Goal: Information Seeking & Learning: Find specific fact

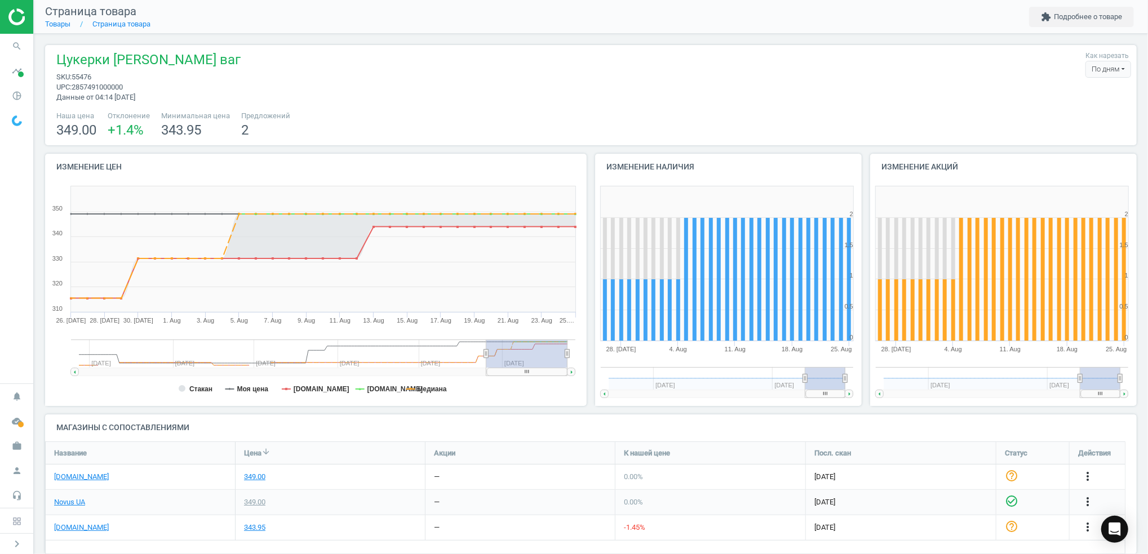
scroll to position [136, 1103]
click at [19, 44] on icon "search" at bounding box center [16, 46] width 21 height 21
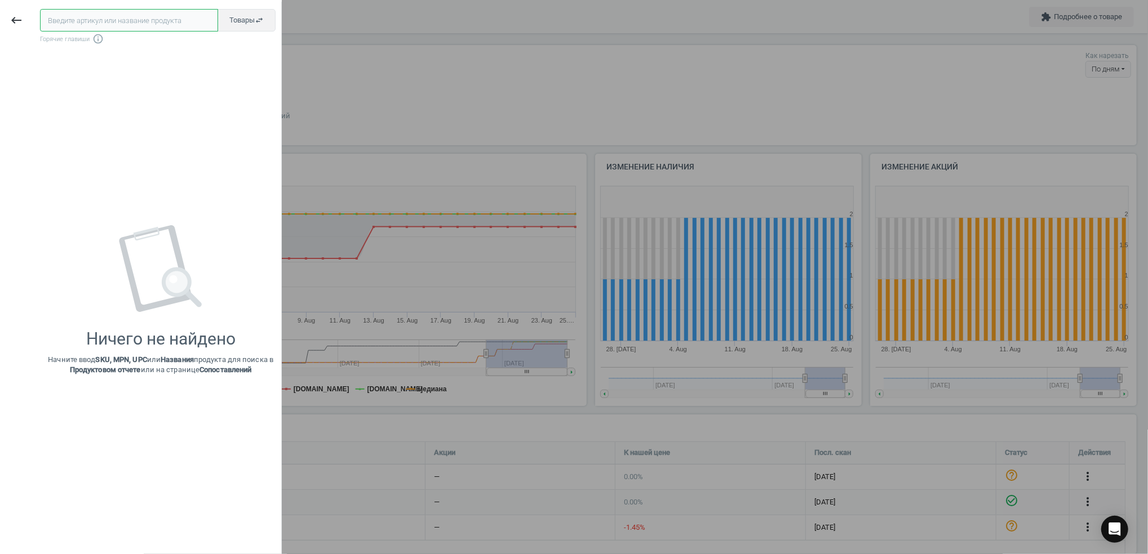
paste input "116746"
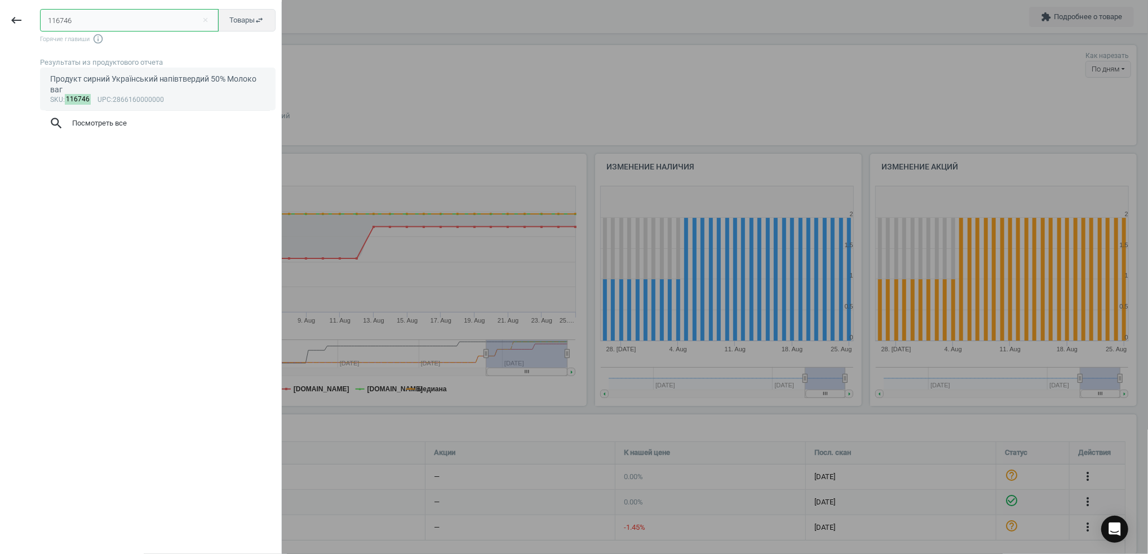
type input "116746"
click at [103, 82] on div "Продукт сирний Український напівтвердий 50% Молоко ваг" at bounding box center [158, 85] width 216 height 22
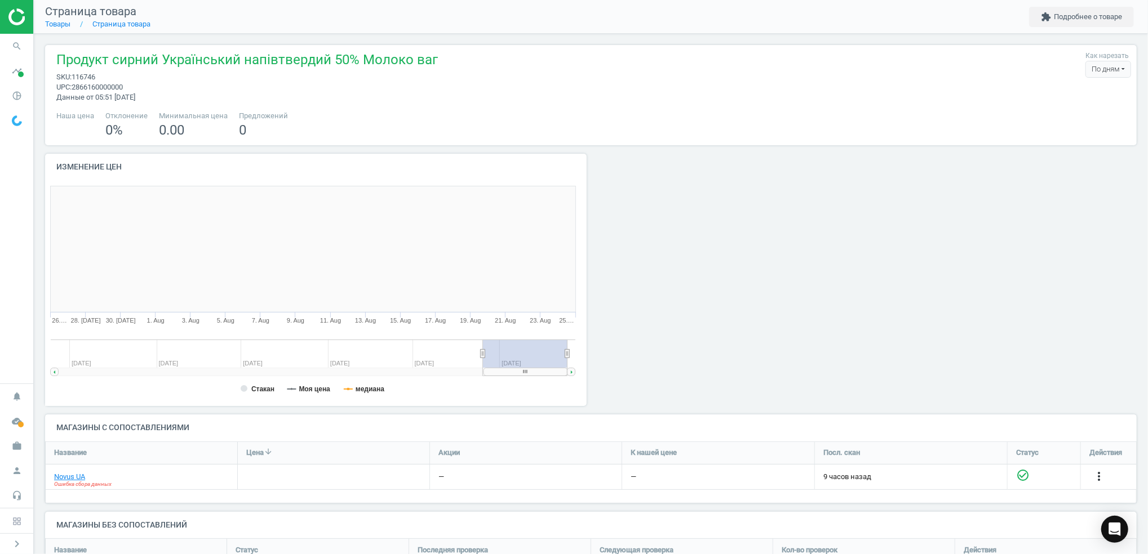
scroll to position [249, 559]
click at [16, 43] on icon "search" at bounding box center [16, 46] width 21 height 21
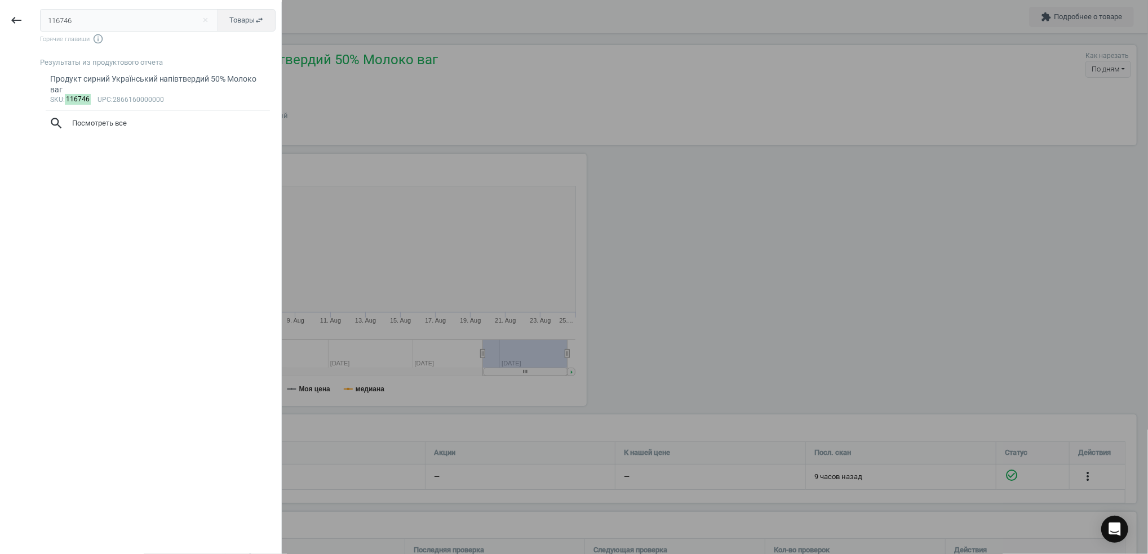
drag, startPoint x: 16, startPoint y: 43, endPoint x: 188, endPoint y: 17, distance: 173.8
click at [188, 17] on input "116746" at bounding box center [129, 20] width 179 height 23
drag, startPoint x: 128, startPoint y: 18, endPoint x: 0, endPoint y: 30, distance: 129.0
click at [0, 30] on html "Group 2 Created with Sketch. ic/cloud_download/grey600 Created with Sketch. gra…" at bounding box center [574, 277] width 1148 height 554
type input "116750"
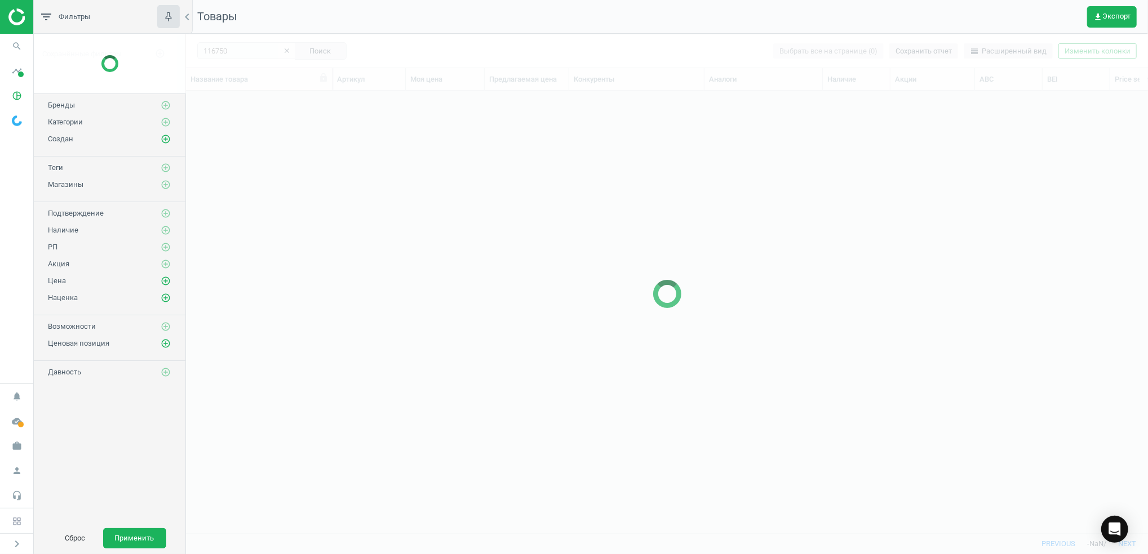
scroll to position [420, 950]
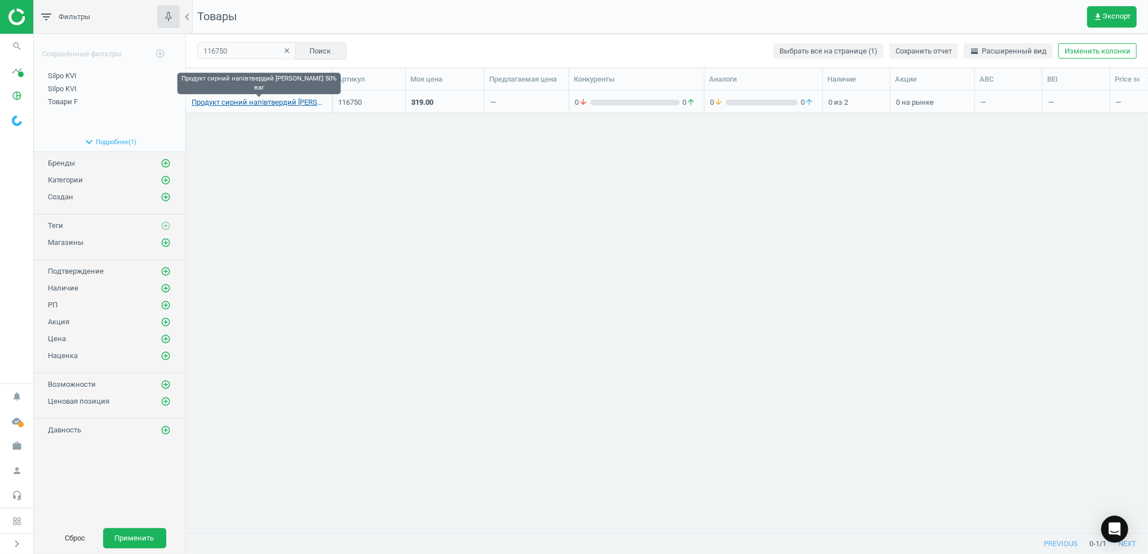
click at [259, 100] on link "Продукт сирний напівтвердий [PERSON_NAME] 50% ваг" at bounding box center [259, 102] width 135 height 10
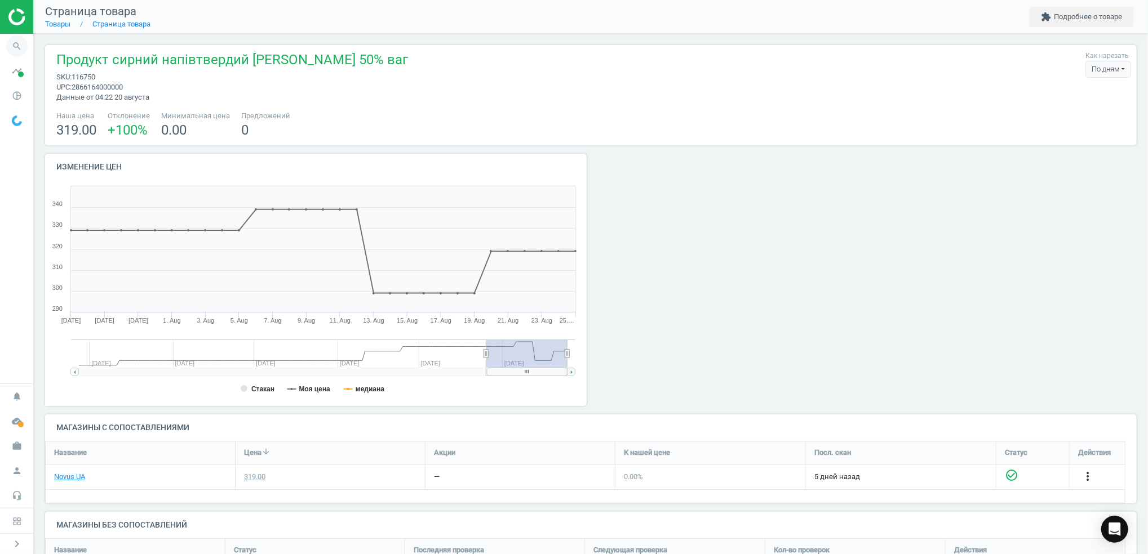
scroll to position [105, 1103]
click at [12, 42] on icon "search" at bounding box center [16, 46] width 21 height 21
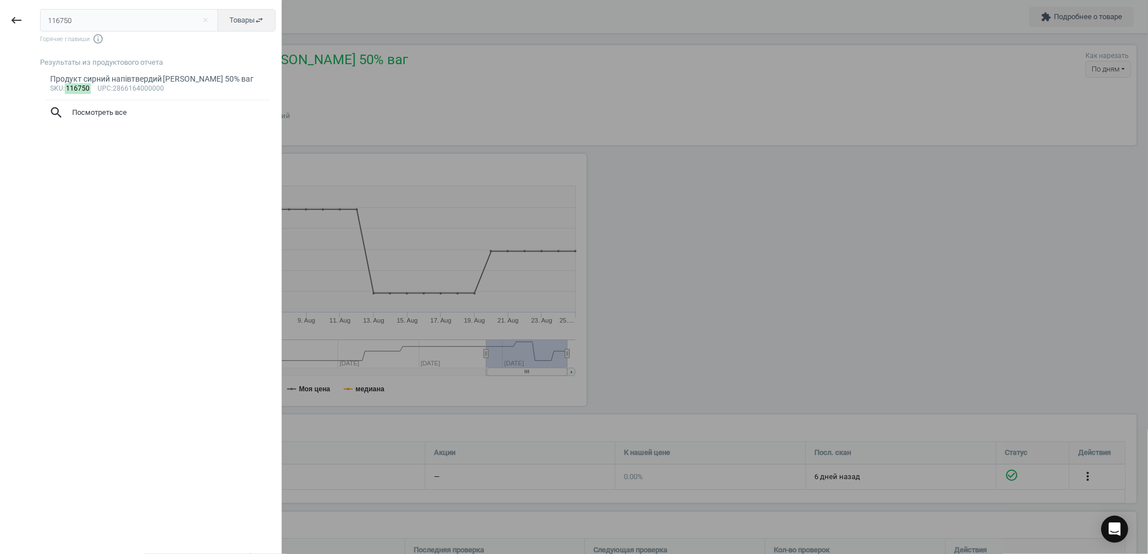
drag, startPoint x: 70, startPoint y: 20, endPoint x: -3, endPoint y: 20, distance: 73.3
click at [0, 20] on html "Group 2 Created with Sketch. ic/cloud_download/grey600 Created with Sketch. gra…" at bounding box center [574, 277] width 1148 height 554
type input "391727"
click at [140, 85] on div "sku : 391727 upc :2858436000000" at bounding box center [158, 89] width 216 height 9
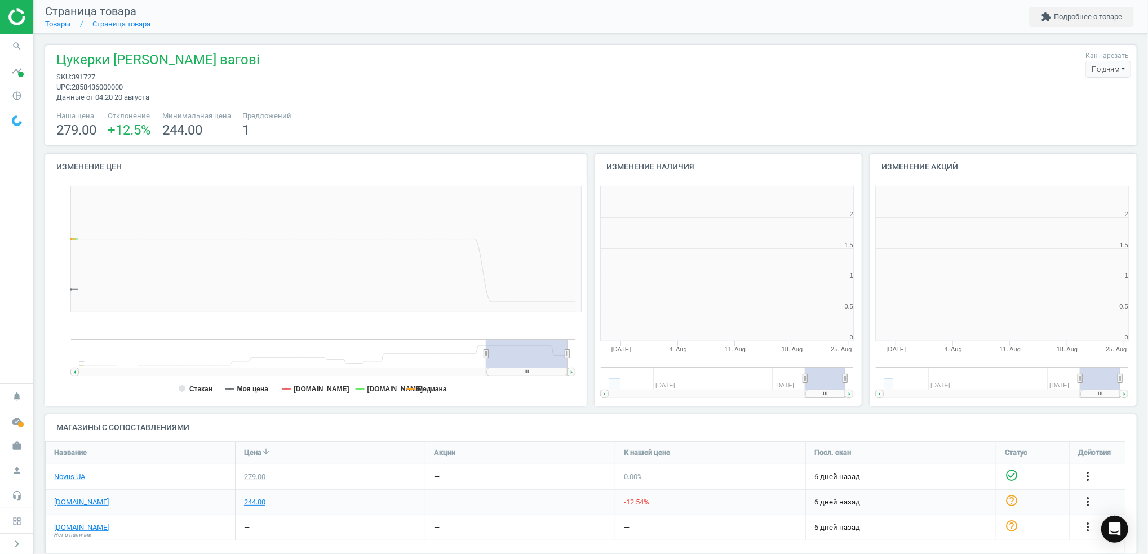
scroll to position [249, 286]
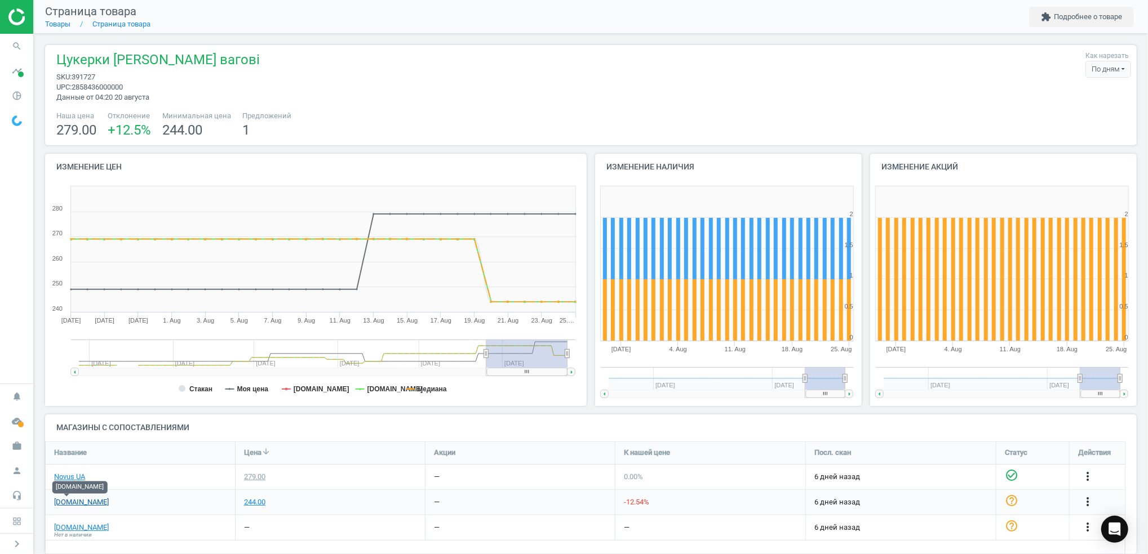
click at [62, 501] on link "[DOMAIN_NAME]" at bounding box center [81, 503] width 55 height 10
click at [16, 46] on icon "search" at bounding box center [16, 46] width 21 height 21
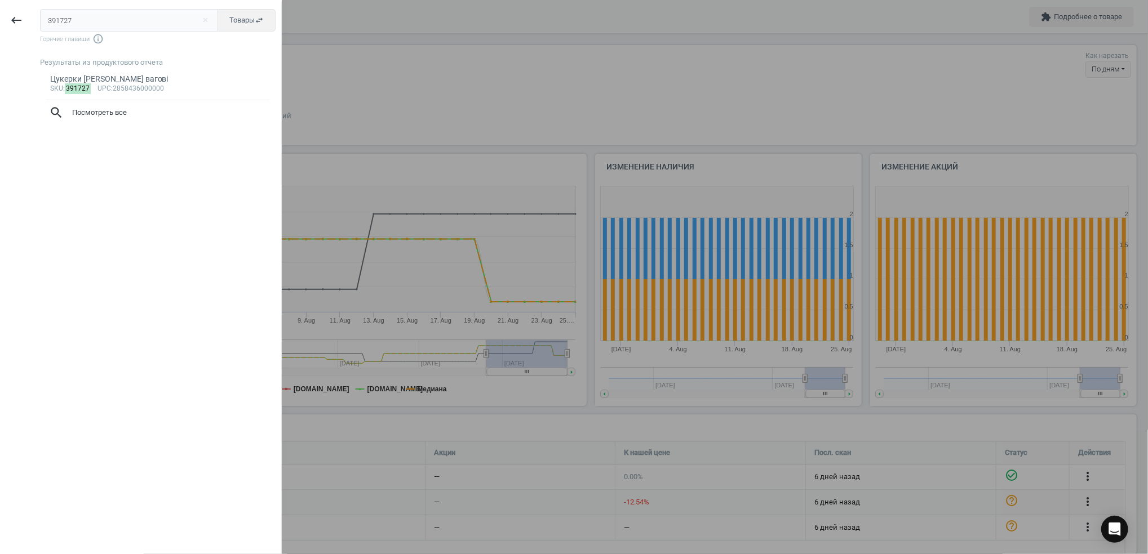
drag, startPoint x: 69, startPoint y: 21, endPoint x: -3, endPoint y: 23, distance: 72.7
click at [0, 23] on html "Group 2 Created with Sketch. ic/cloud_download/grey600 Created with Sketch. gra…" at bounding box center [574, 277] width 1148 height 554
type input "407207"
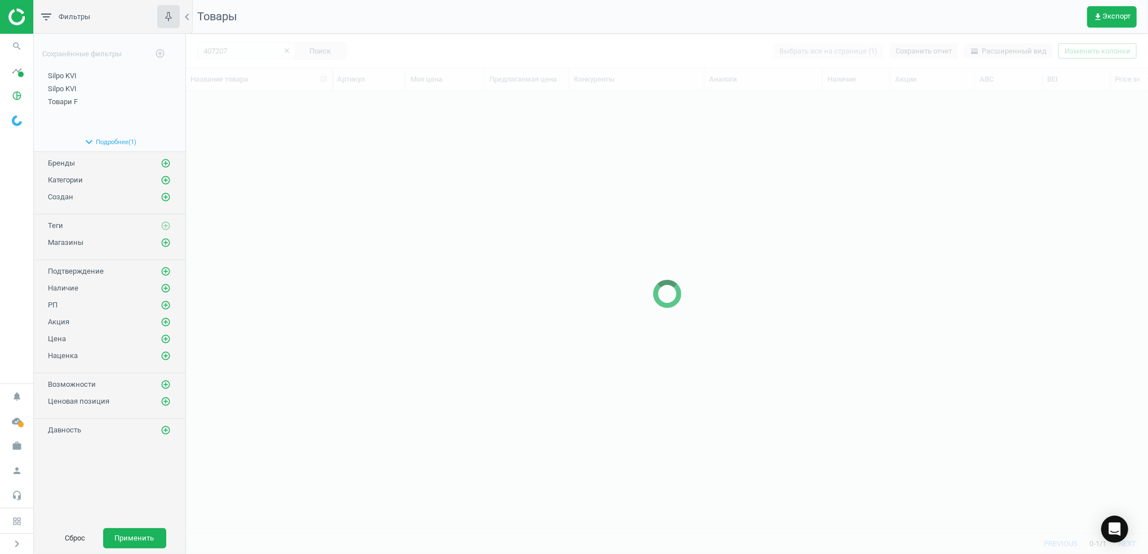
scroll to position [420, 950]
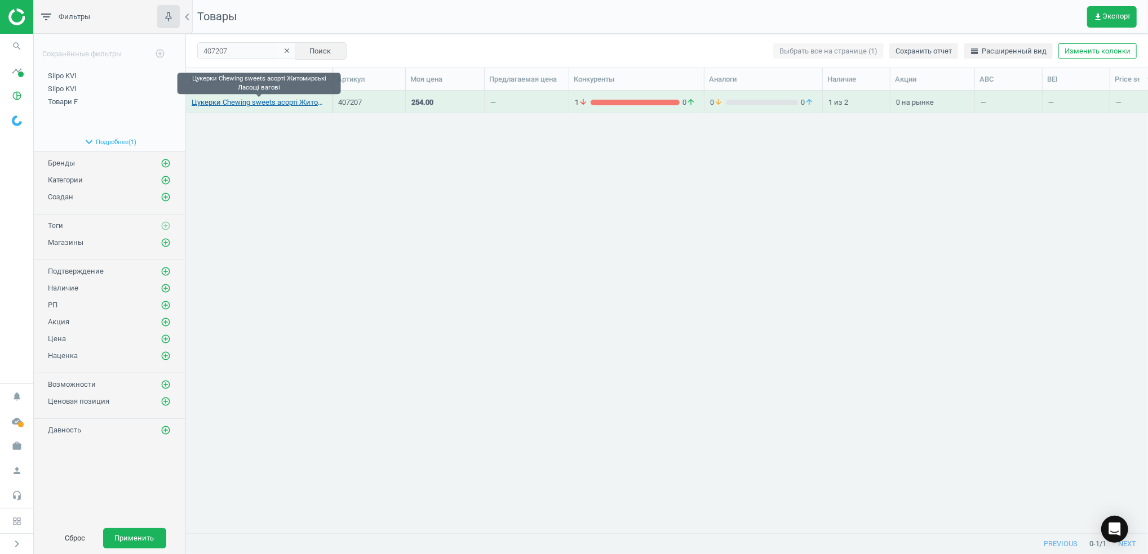
click at [260, 101] on link "Цукерки Chewing sweets асорті Житомирські Ласощі вагові" at bounding box center [259, 102] width 135 height 10
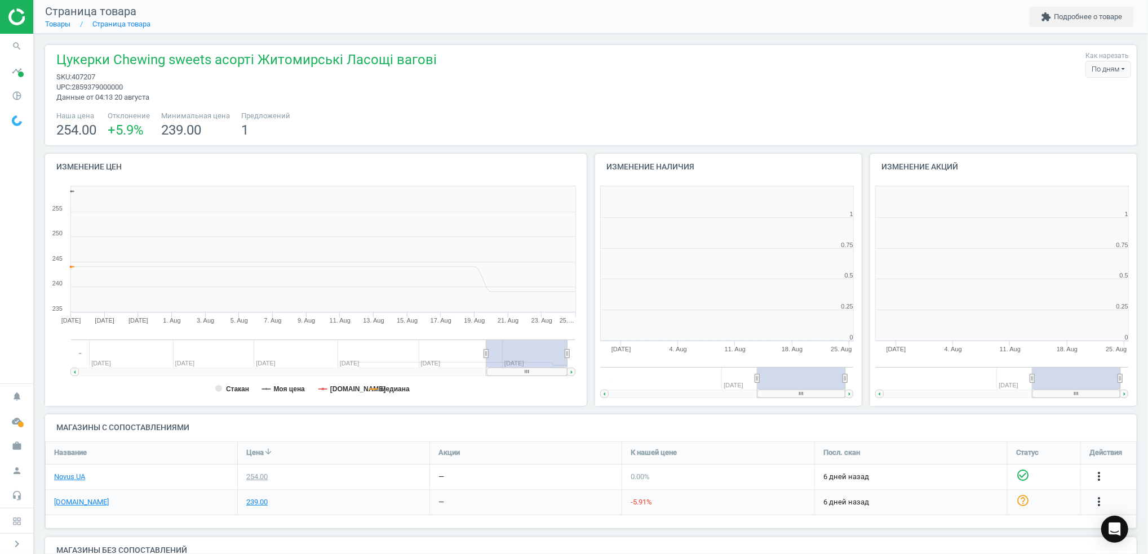
scroll to position [249, 286]
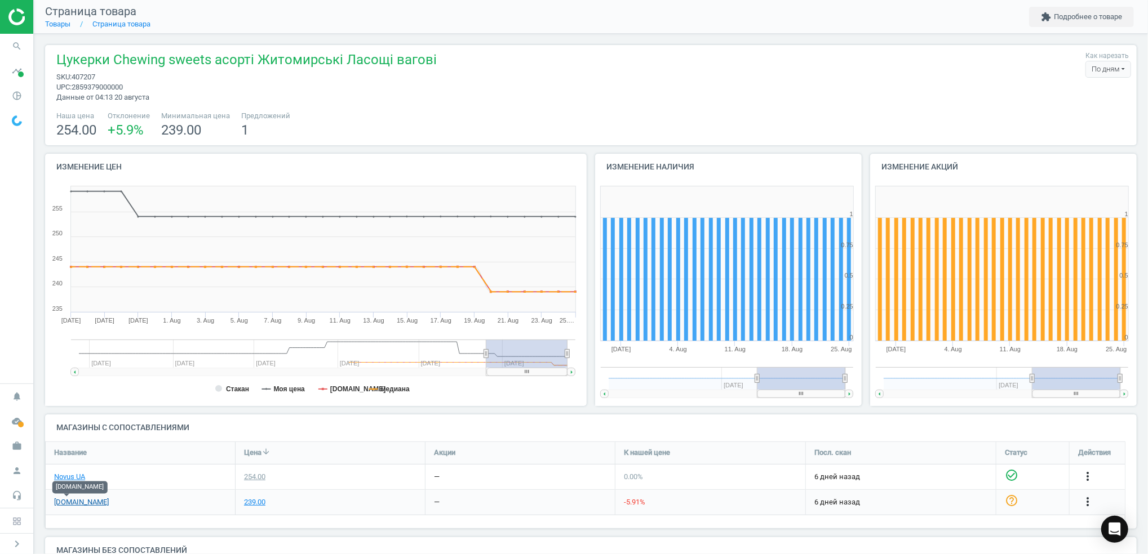
click at [65, 501] on link "[DOMAIN_NAME]" at bounding box center [81, 503] width 55 height 10
click at [18, 43] on icon "search" at bounding box center [16, 46] width 21 height 21
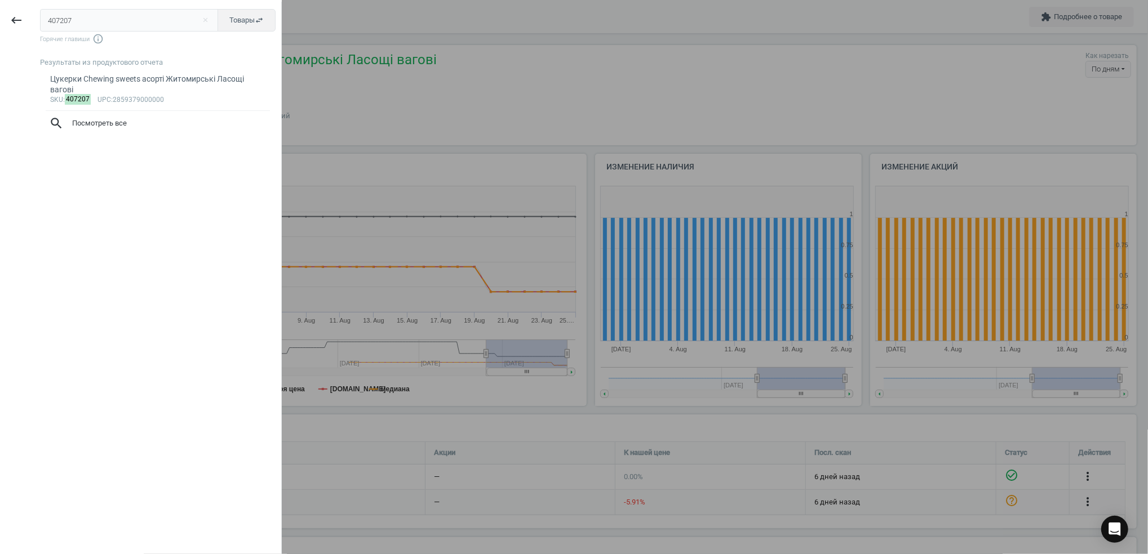
drag, startPoint x: 97, startPoint y: 14, endPoint x: -3, endPoint y: 19, distance: 101.0
click at [0, 19] on html "Group 2 Created with Sketch. ic/cloud_download/grey600 Created with Sketch. gra…" at bounding box center [574, 277] width 1148 height 554
type input "159622"
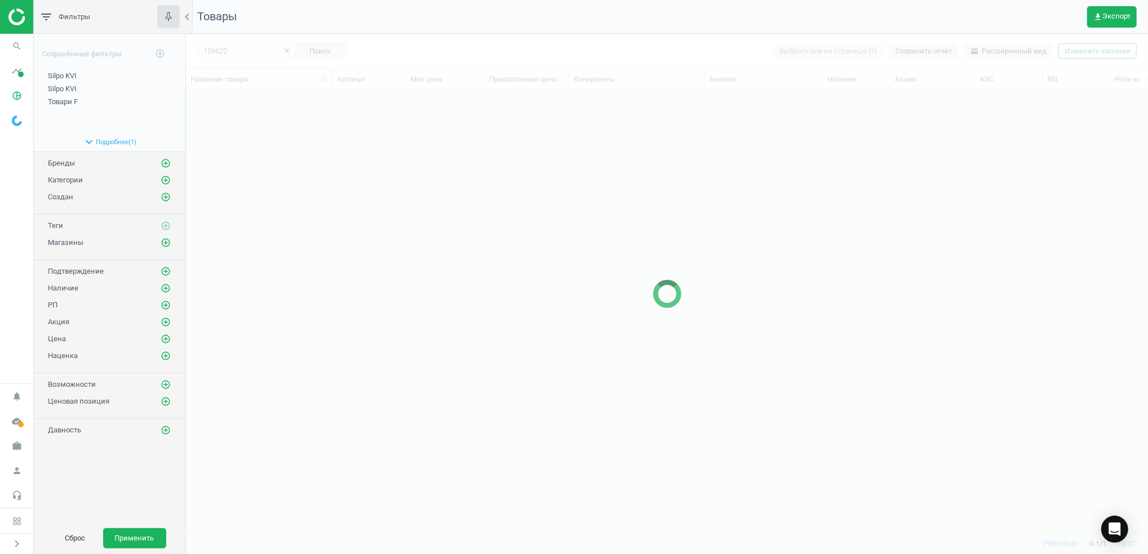
scroll to position [420, 950]
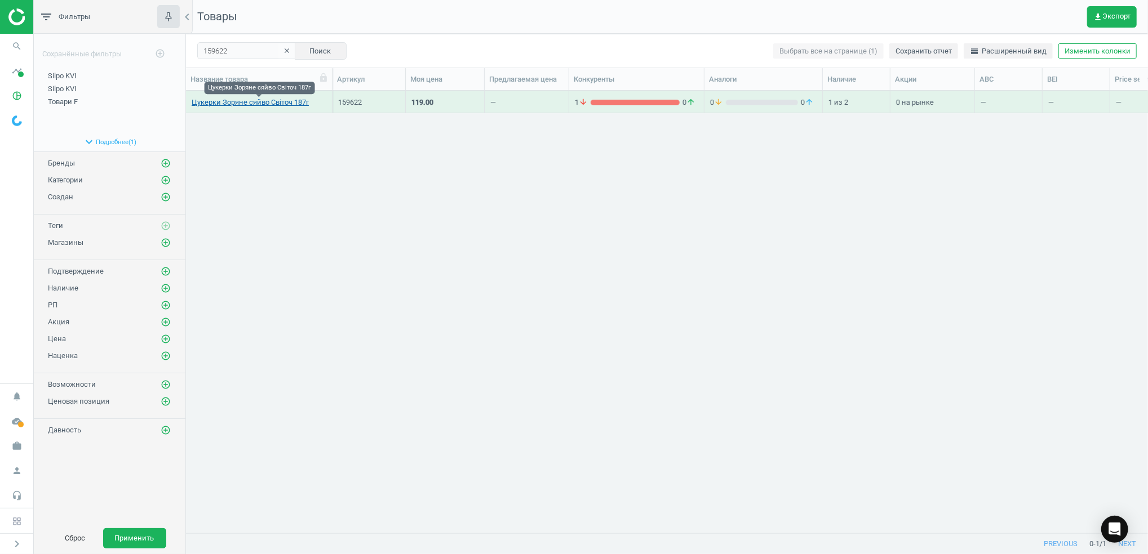
click at [255, 104] on link "Цукерки Зоряне сяйво Світоч 187г" at bounding box center [250, 102] width 117 height 10
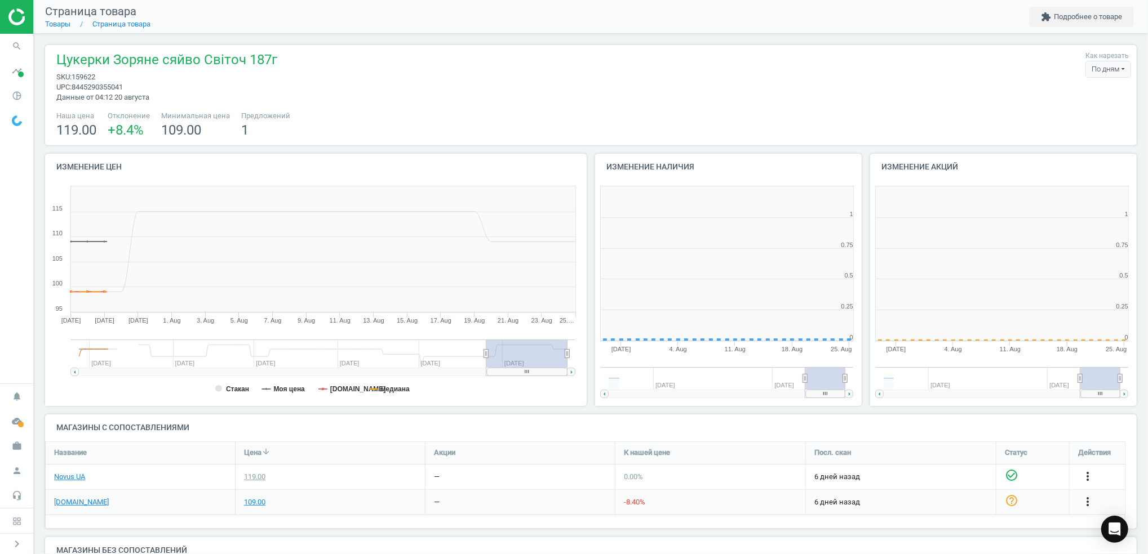
scroll to position [249, 286]
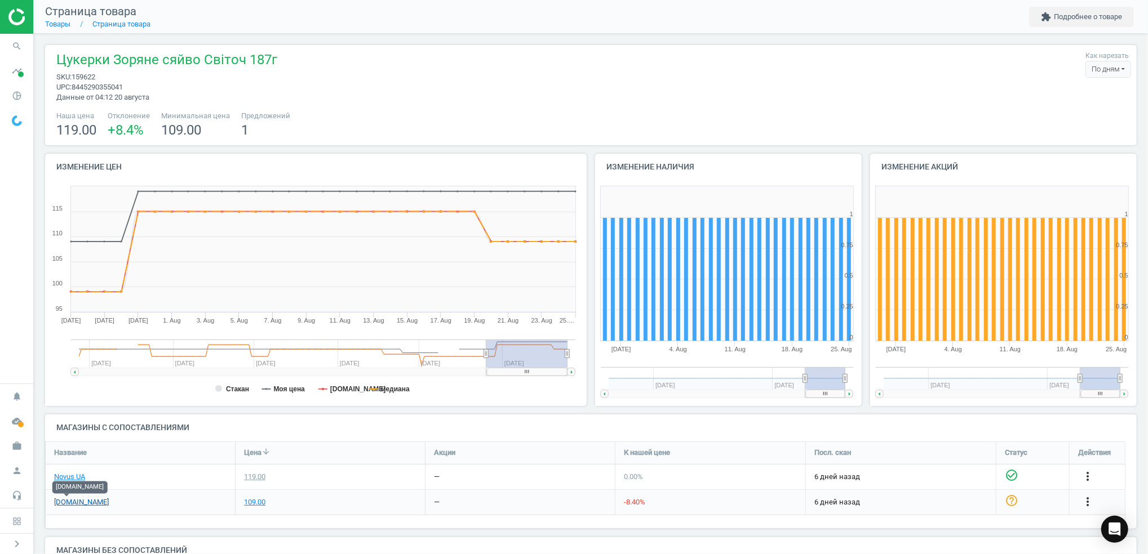
click at [61, 502] on link "[DOMAIN_NAME]" at bounding box center [81, 503] width 55 height 10
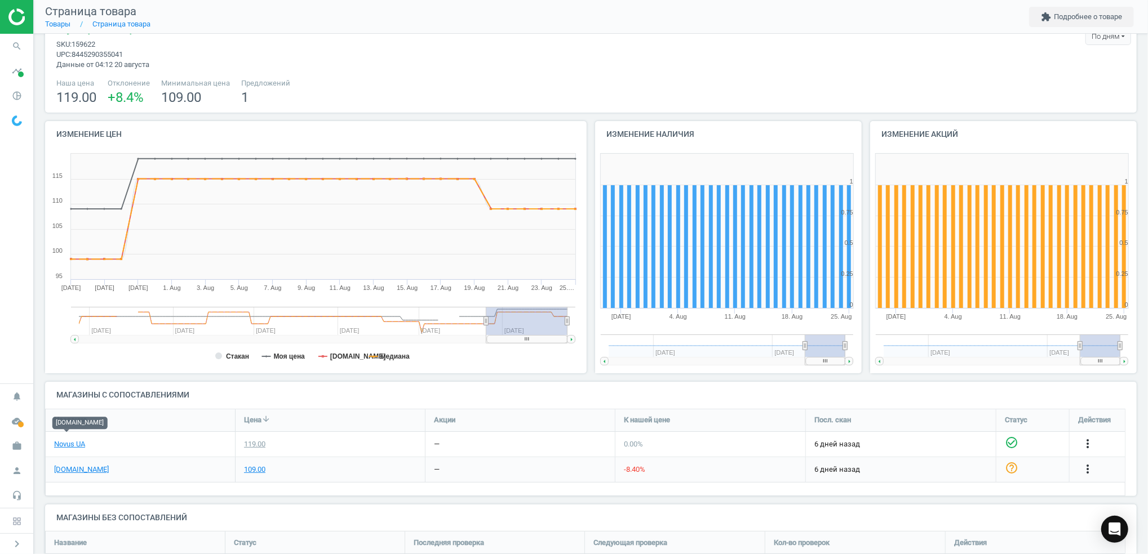
scroll to position [0, 0]
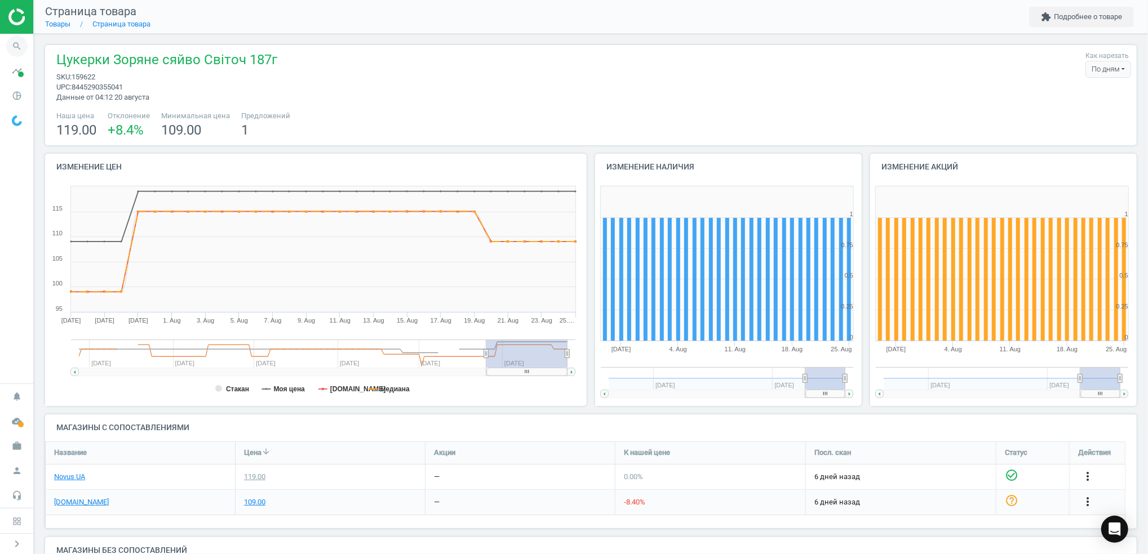
click at [24, 44] on icon "search" at bounding box center [16, 46] width 21 height 21
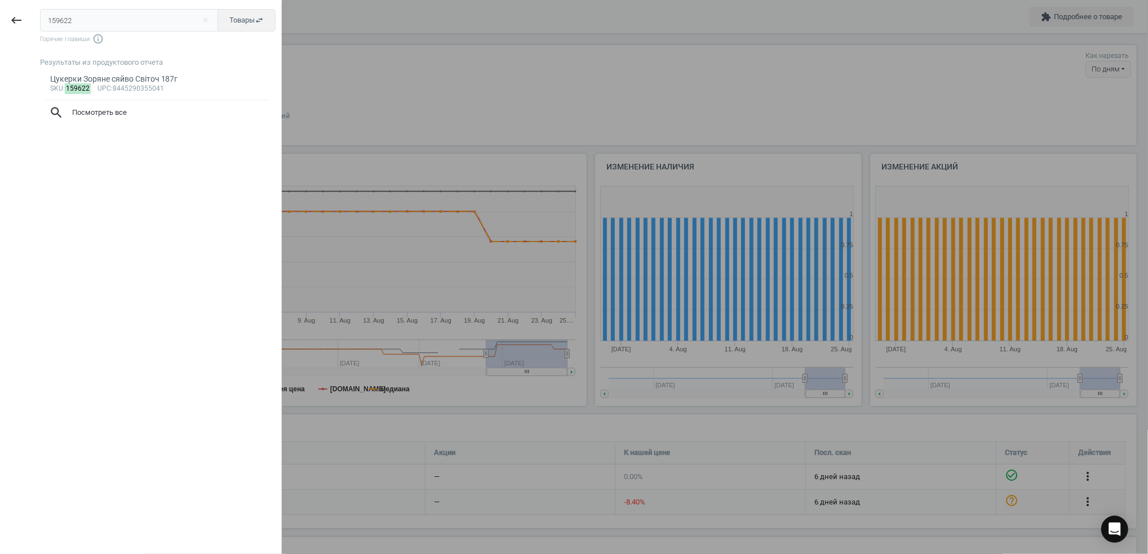
drag, startPoint x: 91, startPoint y: 20, endPoint x: 0, endPoint y: 20, distance: 91.3
click at [0, 21] on html "Group 2 Created with Sketch. ic/cloud_download/grey600 Created with Sketch. gra…" at bounding box center [574, 277] width 1148 height 554
type input "351170"
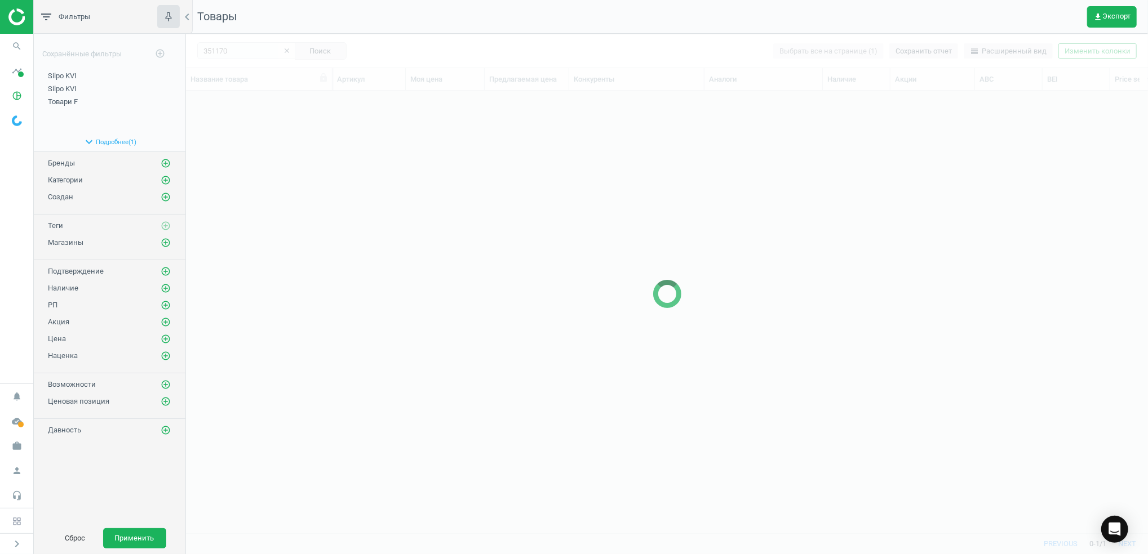
scroll to position [420, 950]
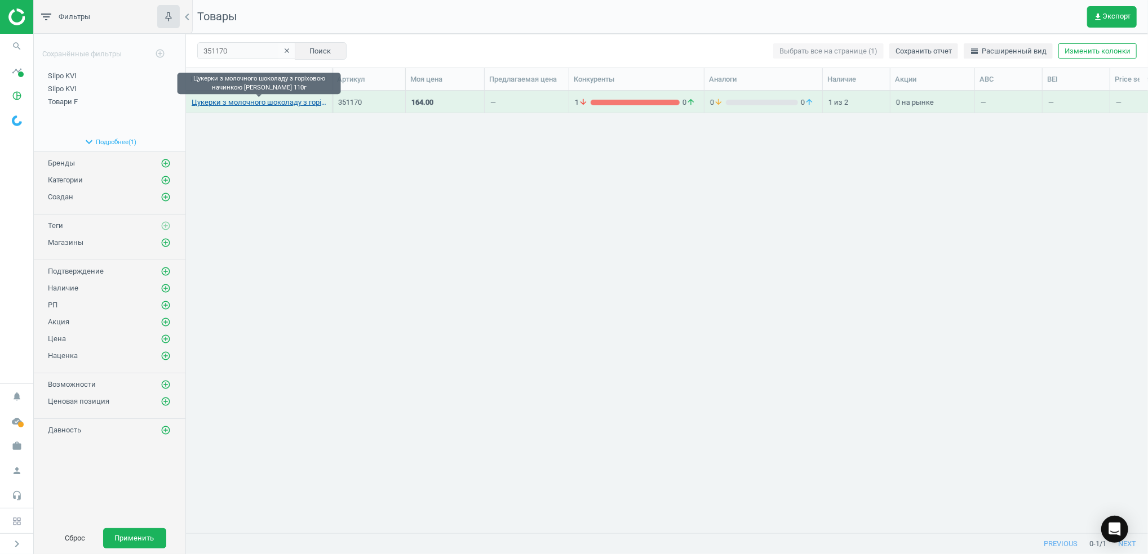
click at [265, 104] on link "Цукерки з молочного шоколаду з горіховою начинкою [PERSON_NAME] 110г" at bounding box center [259, 102] width 135 height 10
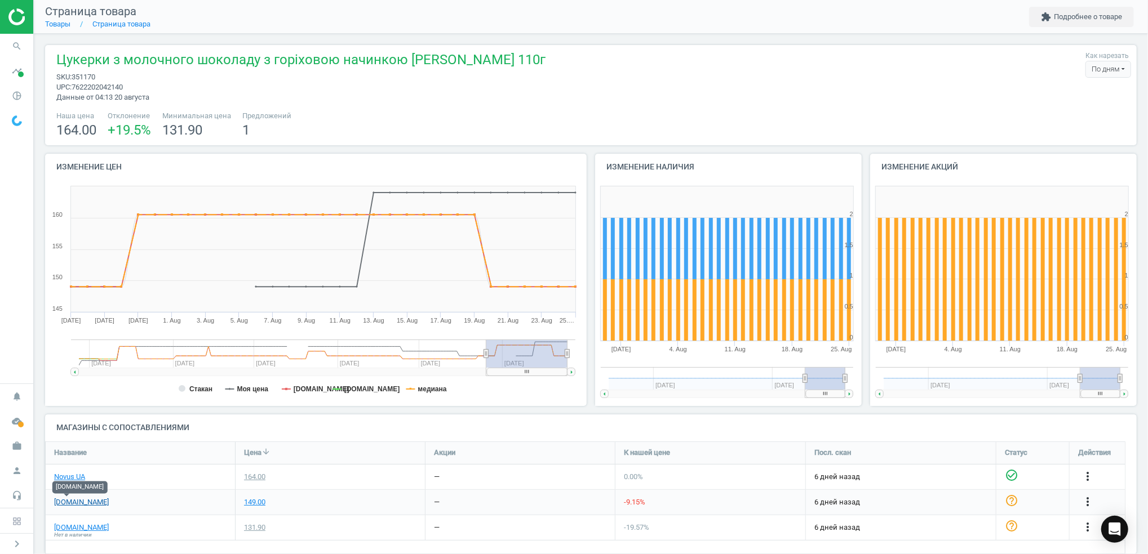
click at [69, 507] on link "[DOMAIN_NAME]" at bounding box center [81, 503] width 55 height 10
click at [18, 36] on icon "search" at bounding box center [16, 46] width 21 height 21
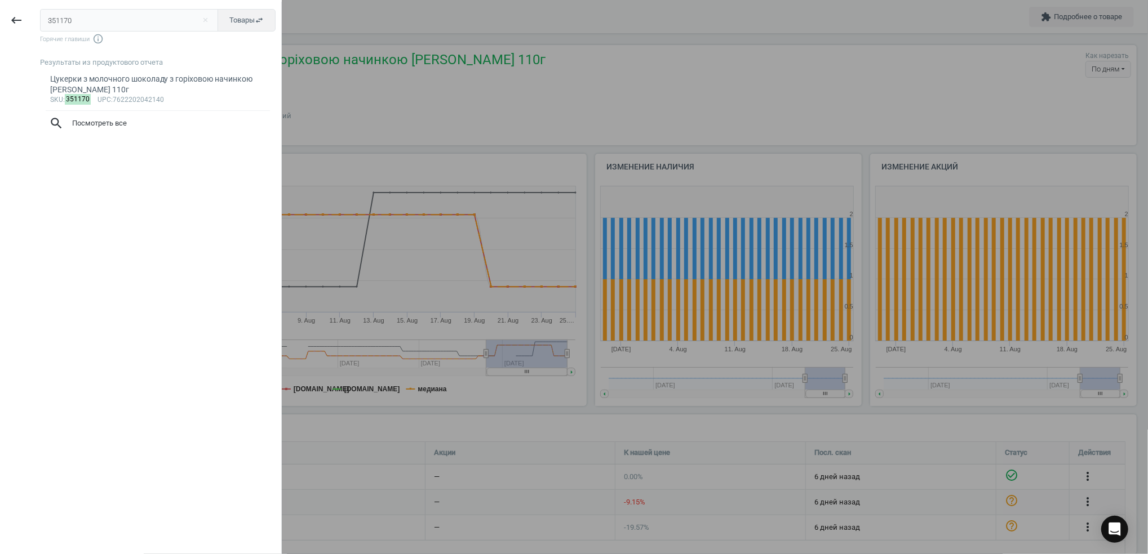
drag, startPoint x: 92, startPoint y: 18, endPoint x: 0, endPoint y: 19, distance: 92.4
click at [0, 20] on html "Group 2 Created with Sketch. ic/cloud_download/grey600 Created with Sketch. gra…" at bounding box center [574, 277] width 1148 height 554
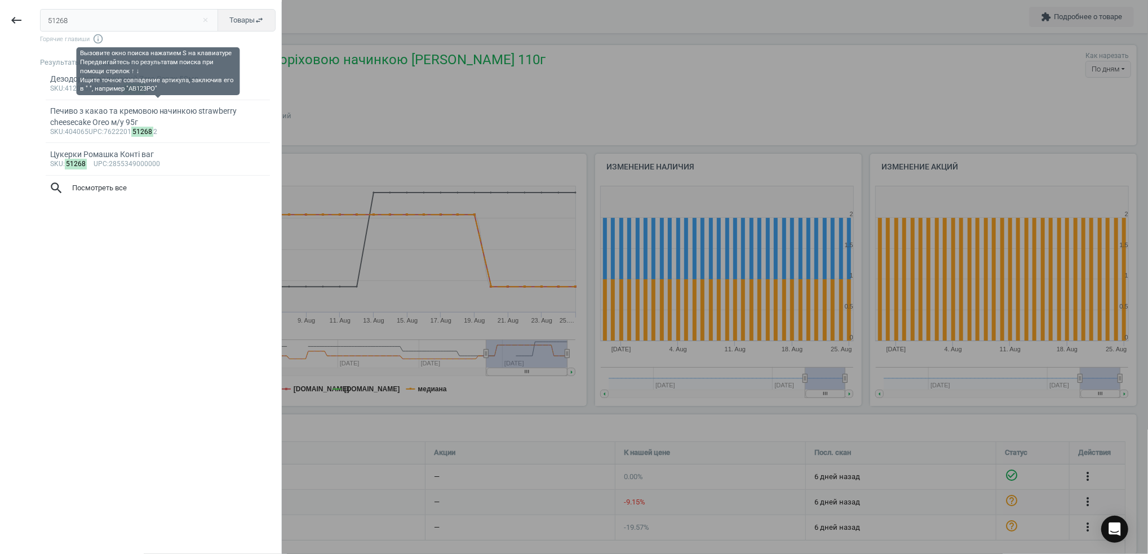
type input "51268"
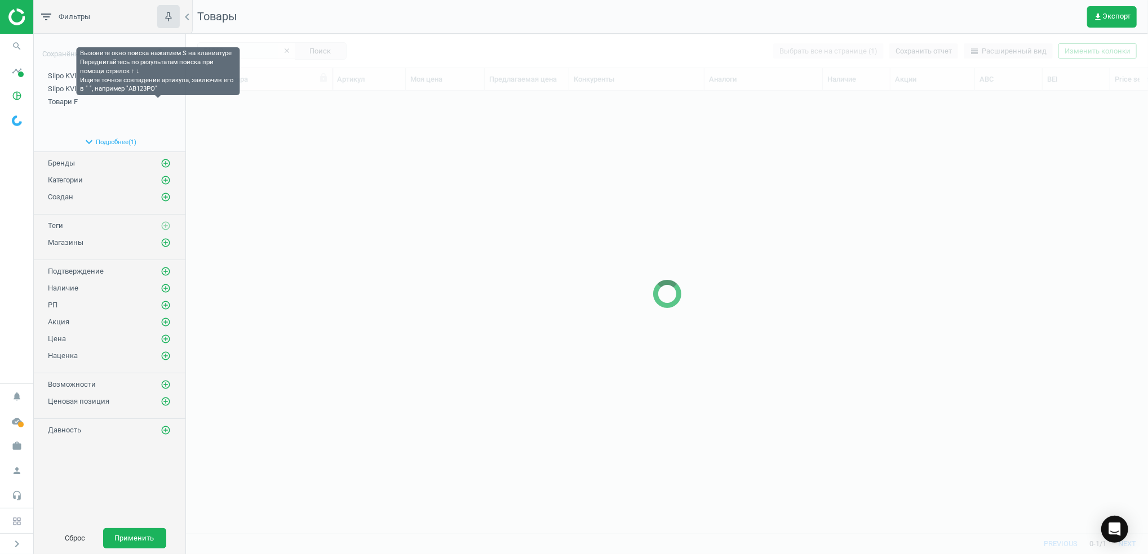
scroll to position [420, 950]
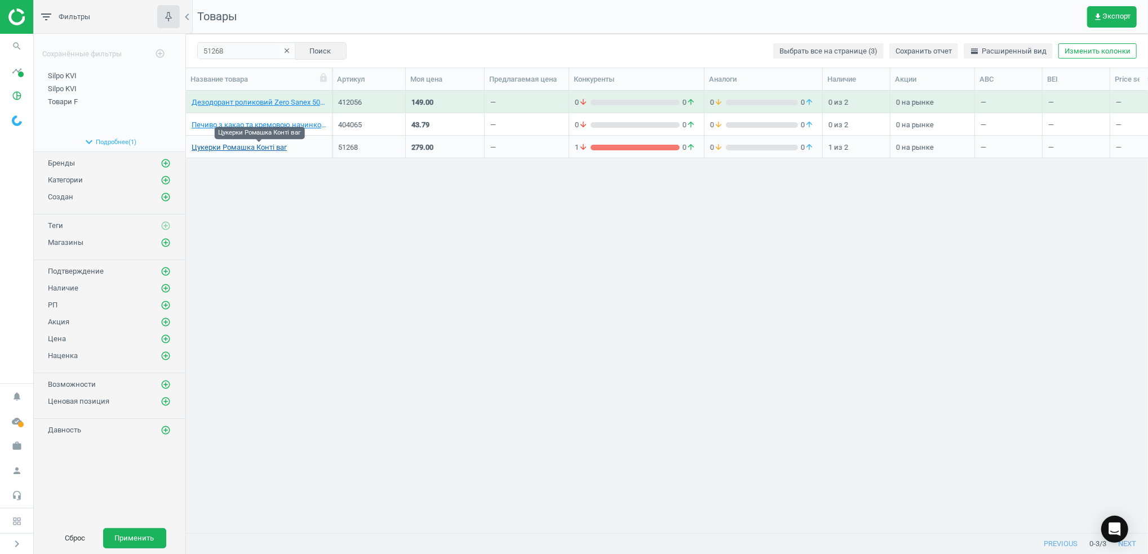
click at [236, 149] on link "Цукерки Ромашка Конті ваг" at bounding box center [239, 148] width 95 height 10
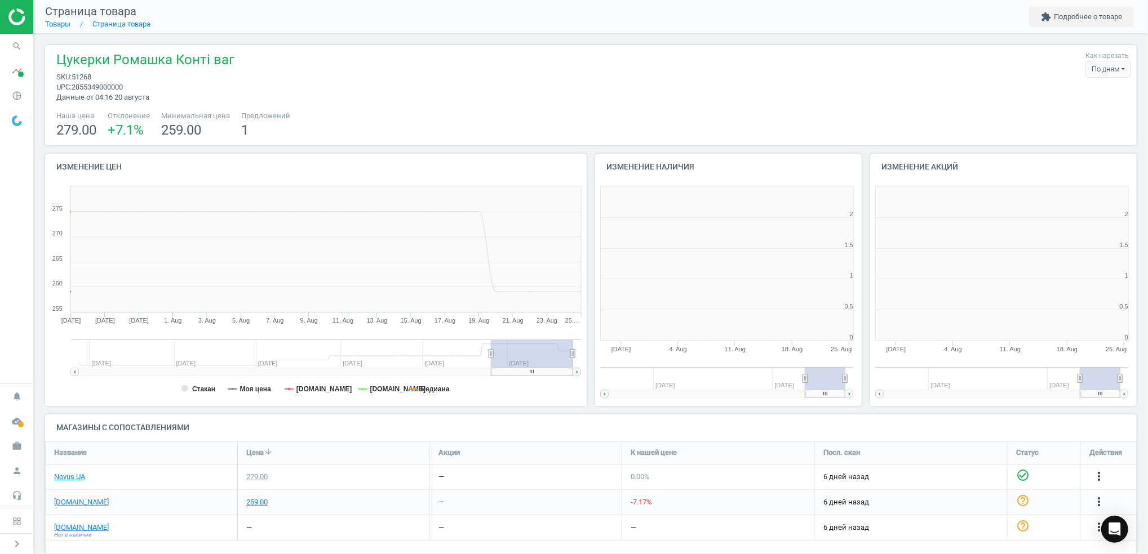
scroll to position [136, 1103]
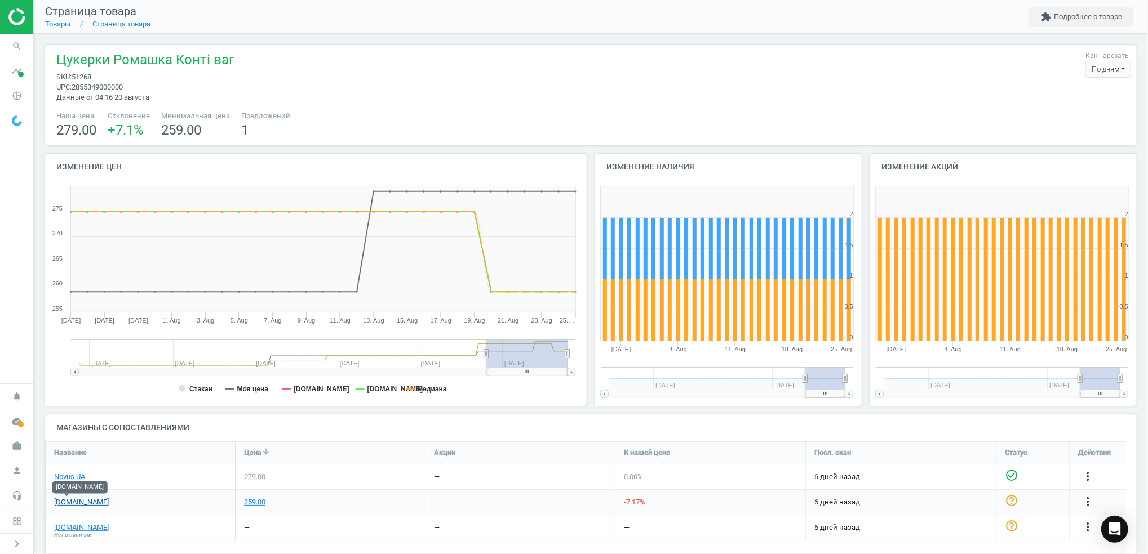
click at [68, 502] on link "[DOMAIN_NAME]" at bounding box center [81, 503] width 55 height 10
